Goal: Information Seeking & Learning: Learn about a topic

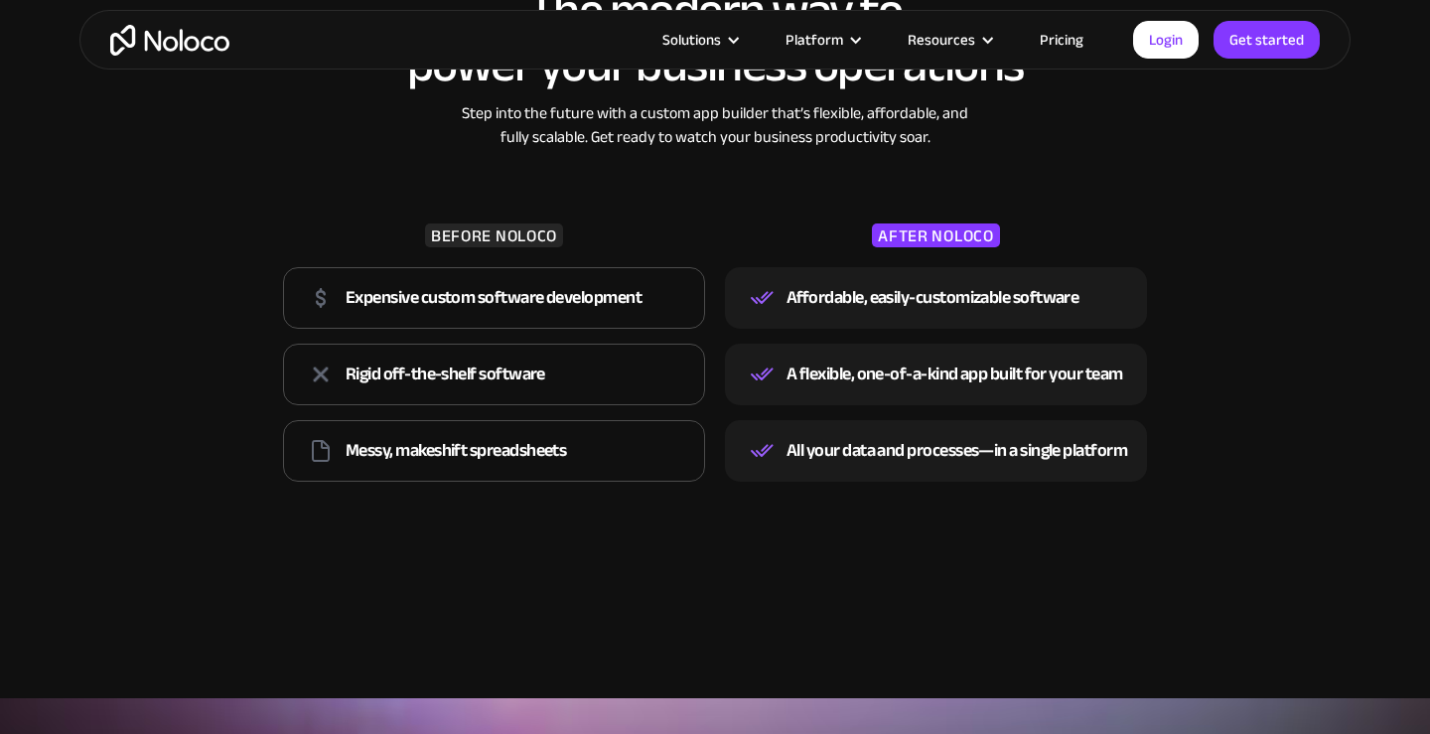
scroll to position [2990, 0]
click at [1054, 30] on link "Pricing" at bounding box center [1061, 40] width 93 height 26
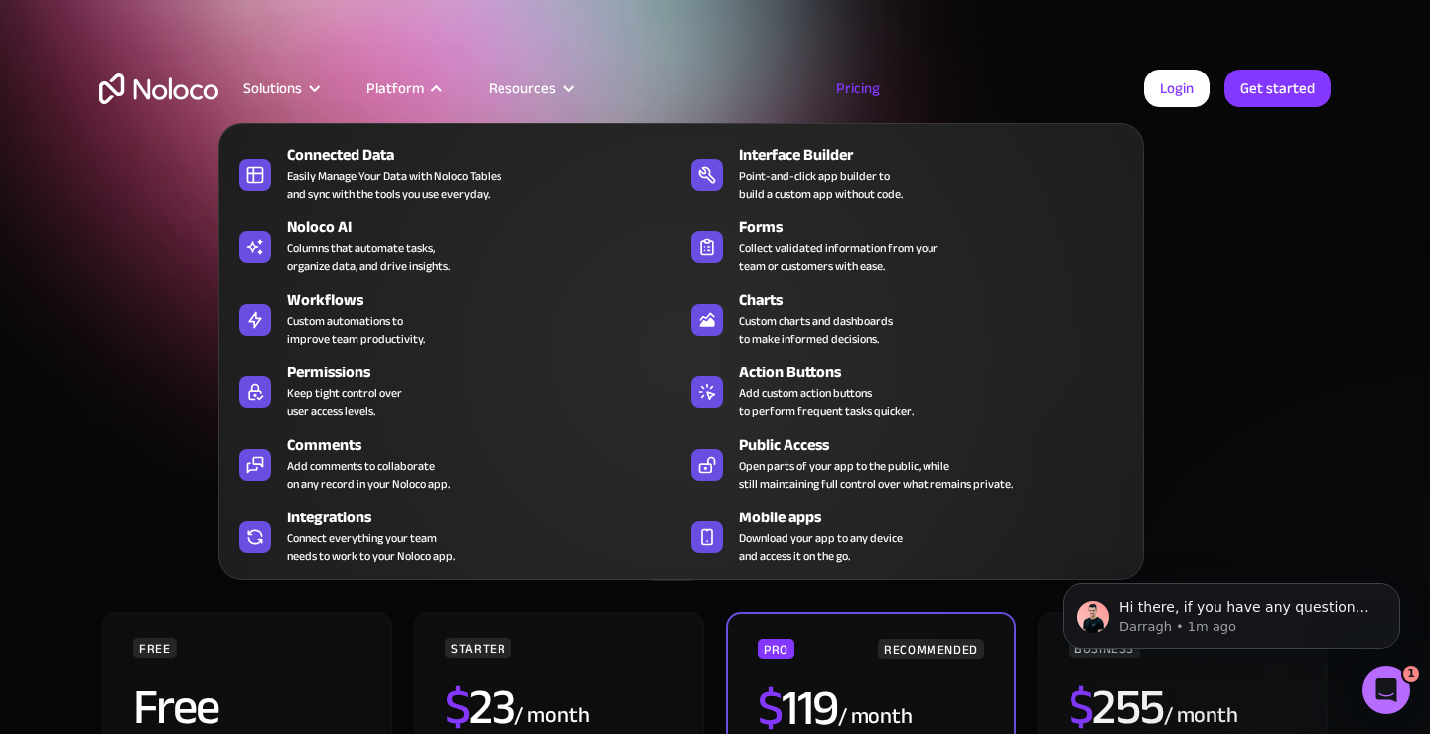
click at [396, 84] on div "Platform" at bounding box center [396, 88] width 58 height 26
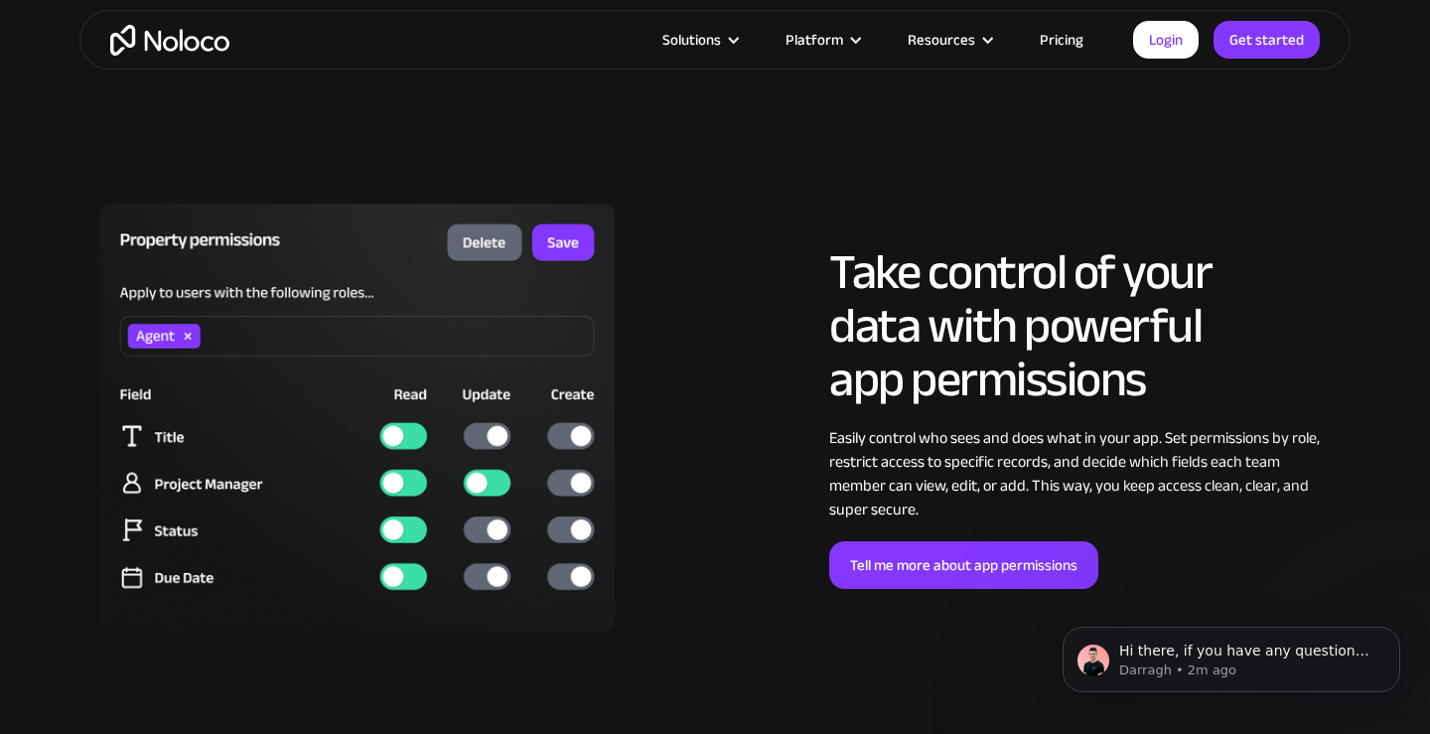
scroll to position [4995, 0]
